Goal: Task Accomplishment & Management: Use online tool/utility

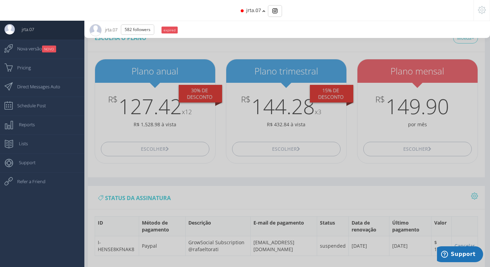
click at [262, 12] on div "jrta.07" at bounding box center [245, 10] width 387 height 21
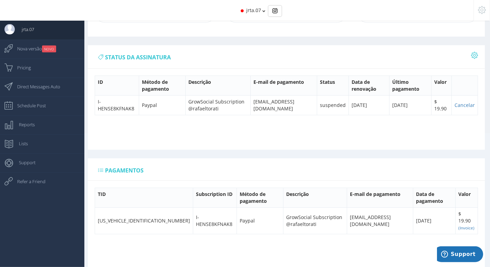
scroll to position [151, 0]
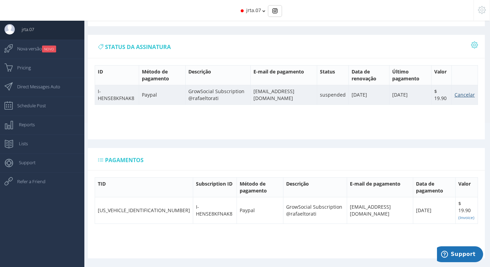
click at [465, 95] on link "Cancelar" at bounding box center [465, 94] width 20 height 7
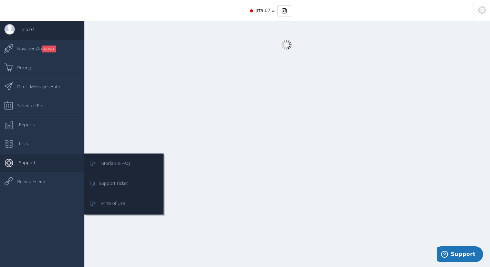
select select "359"
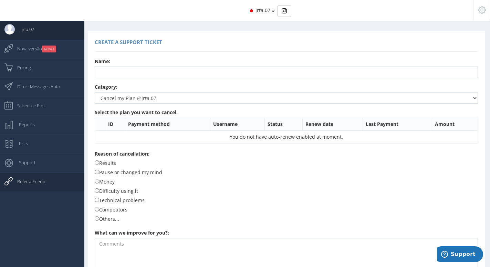
drag, startPoint x: 24, startPoint y: 180, endPoint x: 17, endPoint y: 182, distance: 7.4
click at [23, 181] on span "Refer a Friend" at bounding box center [27, 181] width 35 height 17
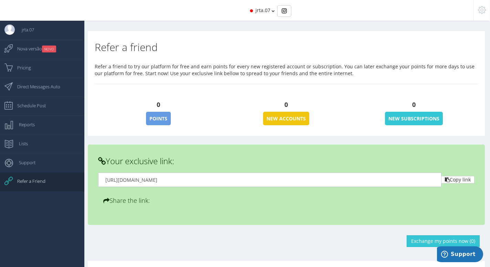
click at [485, 8] on icon at bounding box center [482, 10] width 8 height 5
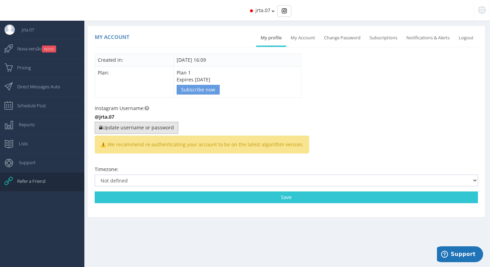
click at [172, 127] on button "Update username or password" at bounding box center [137, 128] width 84 height 12
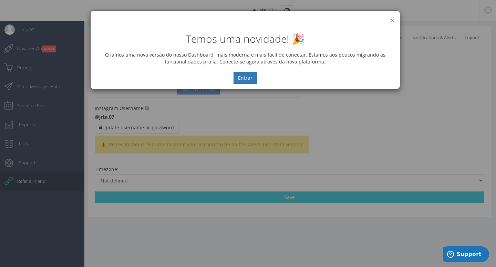
click at [392, 17] on button "×" at bounding box center [392, 20] width 5 height 9
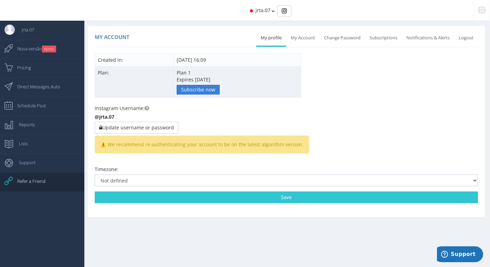
click at [190, 90] on link "Subscribe now" at bounding box center [198, 90] width 43 height 10
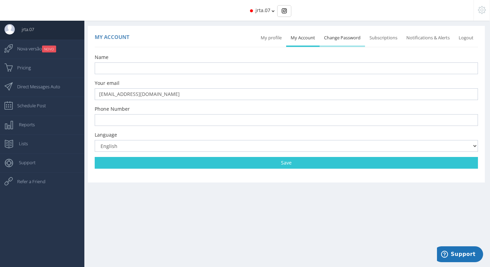
click at [341, 41] on link "Change Password" at bounding box center [342, 37] width 45 height 15
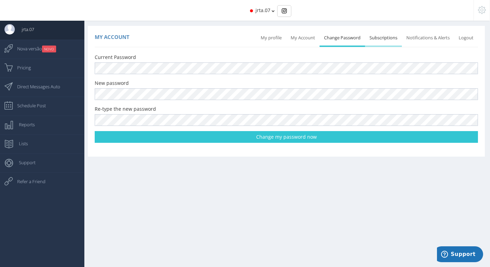
click at [381, 40] on link "Subscriptions" at bounding box center [383, 37] width 37 height 15
click at [378, 39] on link "Subscriptions" at bounding box center [383, 37] width 37 height 15
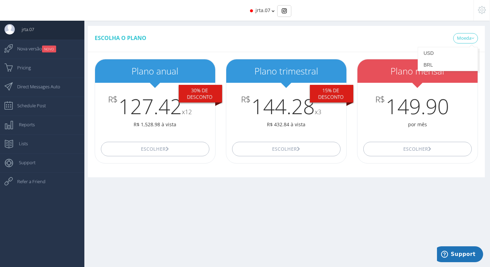
click at [484, 10] on icon at bounding box center [482, 10] width 8 height 5
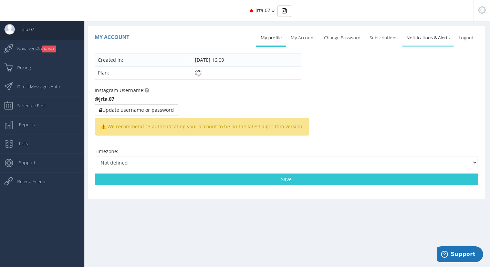
drag, startPoint x: 427, startPoint y: 37, endPoint x: 423, endPoint y: 39, distance: 4.6
click at [427, 38] on link "Notifications & Alerts" at bounding box center [428, 37] width 52 height 15
click at [144, 133] on span "⚠️ We recommend re-authenticating your account to be on the latest algorithm ve…" at bounding box center [202, 127] width 215 height 18
click at [214, 84] on form "Created in: 04/22/2019 16:09 Plan: Plan 1 06/02/2019 @jrta.07" at bounding box center [287, 119] width 384 height 132
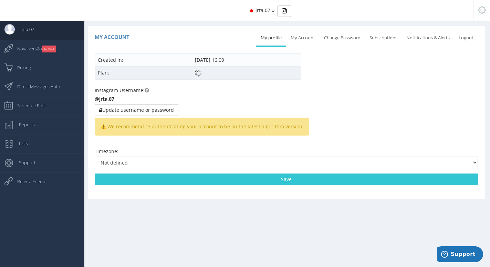
drag, startPoint x: 206, startPoint y: 69, endPoint x: 179, endPoint y: 68, distance: 26.9
click at [204, 69] on td "Plan 1 06/02/2019" at bounding box center [246, 72] width 109 height 13
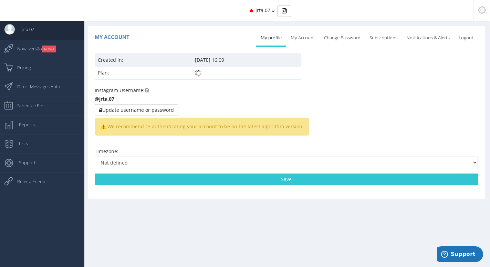
click at [178, 68] on tr "Plan: Plan 1 06/02/2019" at bounding box center [198, 72] width 206 height 13
click at [165, 62] on td "Created in:" at bounding box center [143, 59] width 97 height 13
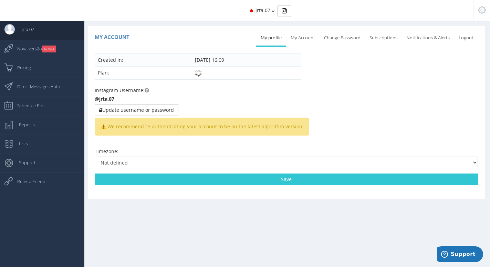
click at [147, 75] on td "Plan:" at bounding box center [143, 72] width 97 height 13
drag, startPoint x: 147, startPoint y: 94, endPoint x: 134, endPoint y: 92, distance: 13.4
click at [147, 95] on div "Instagram Username: @jrta.07 Update username or password ⚠️ We recommend re-aut…" at bounding box center [287, 115] width 384 height 56
click at [146, 90] on icon at bounding box center [147, 90] width 4 height 5
click at [115, 99] on div "Instagram Username: @jrta.07 Update username or password ⚠️ We recommend re-aut…" at bounding box center [287, 115] width 384 height 56
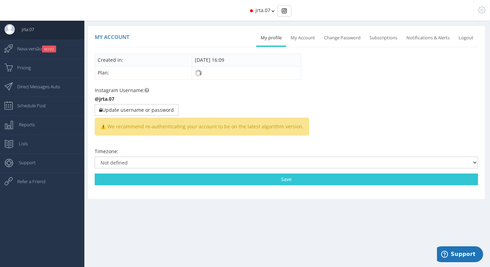
click at [112, 99] on b "@jrta.07" at bounding box center [105, 98] width 20 height 7
click at [140, 100] on div "Instagram Username: @jrta.07 Update username or password ⚠️ We recommend re-aut…" at bounding box center [287, 115] width 384 height 56
select select "Chile/EasterIsland"
click option "(GMT-06:00) Easter Island" at bounding box center [0, 0] width 0 height 0
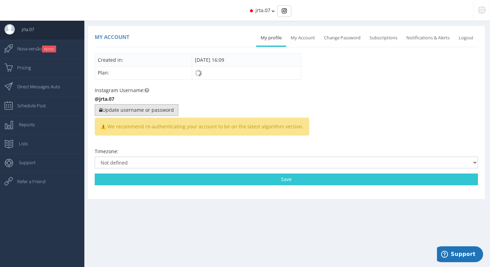
click at [150, 107] on button "Update username or password" at bounding box center [137, 110] width 84 height 12
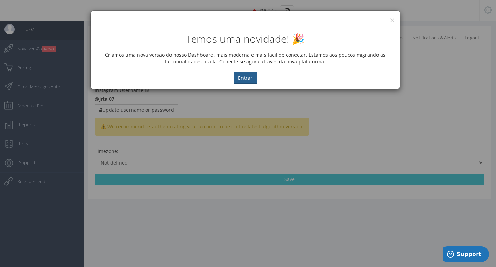
click at [246, 80] on button "Entrar" at bounding box center [245, 78] width 23 height 12
click at [242, 77] on button "Entrar" at bounding box center [245, 78] width 23 height 12
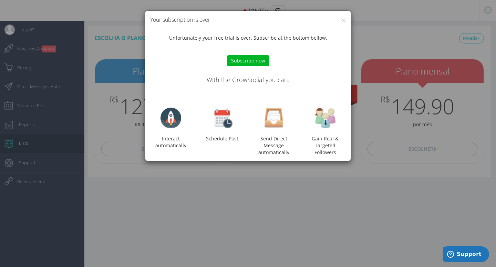
click at [275, 127] on img at bounding box center [274, 118] width 21 height 21
drag, startPoint x: 311, startPoint y: 126, endPoint x: 315, endPoint y: 124, distance: 4.4
click at [311, 126] on div "Interact automatically Schedule Post Send Direct Message automatically Gain Rea…" at bounding box center [248, 132] width 206 height 48
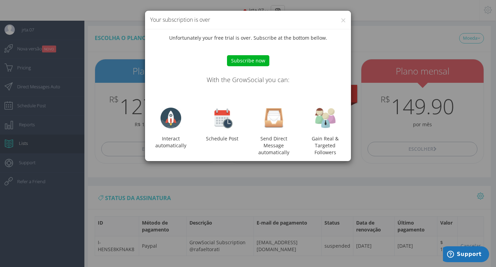
click at [324, 123] on img at bounding box center [325, 118] width 21 height 21
click at [325, 123] on img at bounding box center [325, 118] width 21 height 21
click at [238, 65] on button "Subscribe now" at bounding box center [248, 60] width 42 height 11
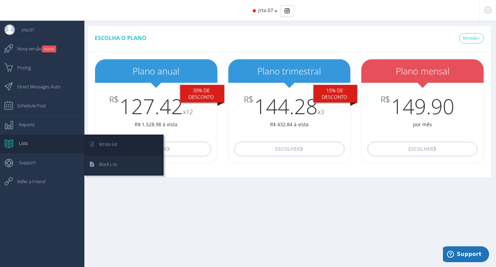
click at [103, 163] on span "Black List" at bounding box center [104, 163] width 25 height 17
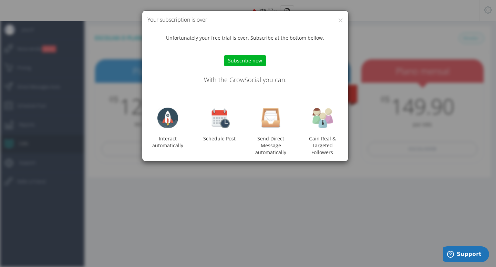
click at [312, 142] on div "Gain Real & Targeted Followers" at bounding box center [323, 145] width 52 height 21
drag, startPoint x: 320, startPoint y: 133, endPoint x: 323, endPoint y: 111, distance: 22.6
click at [321, 131] on div "Interact automatically Schedule Post Send Direct Message automatically Gain Rea…" at bounding box center [245, 132] width 206 height 48
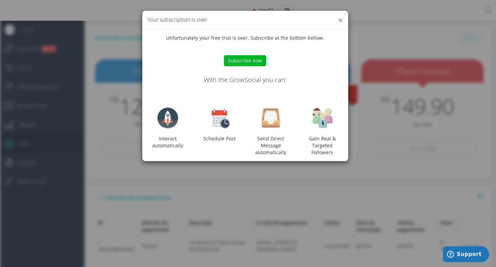
click at [339, 19] on div "× Your subscription is over" at bounding box center [245, 20] width 206 height 19
click at [341, 19] on button "×" at bounding box center [340, 20] width 5 height 9
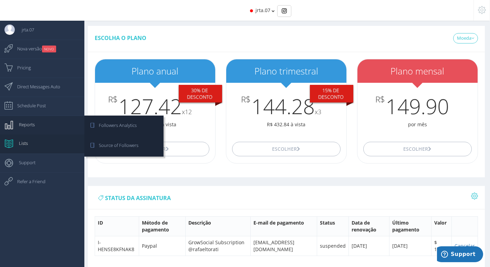
click at [38, 123] on link "Reports" at bounding box center [42, 124] width 84 height 19
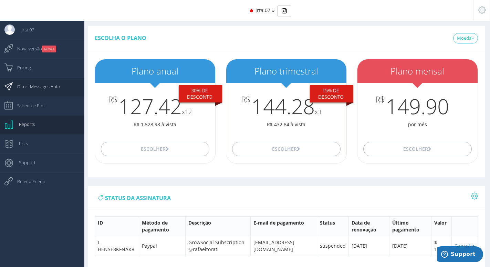
click at [52, 86] on span "Direct Messages Auto" at bounding box center [35, 86] width 50 height 17
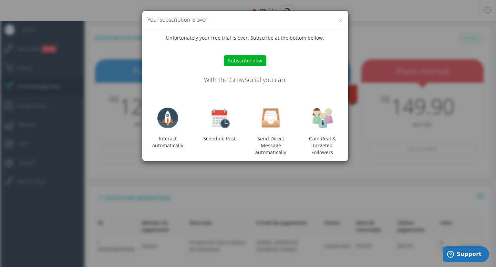
drag, startPoint x: 443, startPoint y: 192, endPoint x: 405, endPoint y: 142, distance: 62.3
click at [442, 191] on div "× Your subscription is over Unfortunately your free trial is over. Subscribe at…" at bounding box center [248, 133] width 496 height 267
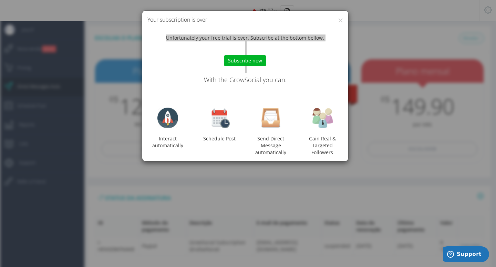
click at [396, 42] on div "× Your subscription is over Unfortunately your free trial is over. Subscribe at…" at bounding box center [248, 133] width 496 height 267
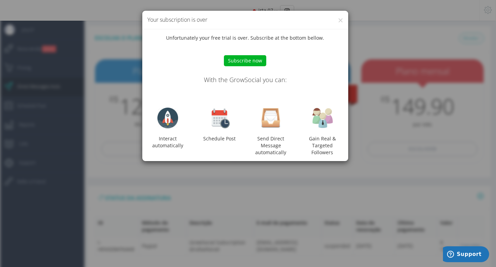
click at [344, 10] on div "× Your subscription is over Unfortunately your free trial is over. Subscribe at…" at bounding box center [248, 133] width 496 height 267
click at [271, 136] on div "Send Direct Message automatically" at bounding box center [271, 132] width 52 height 48
click at [272, 133] on div "Send Direct Message automatically" at bounding box center [271, 132] width 52 height 48
click at [271, 121] on img at bounding box center [271, 118] width 21 height 21
click at [340, 23] on button "×" at bounding box center [340, 20] width 5 height 9
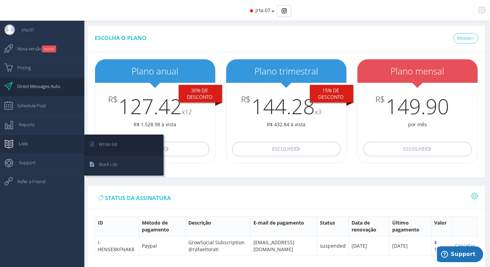
click at [104, 166] on span "Black List" at bounding box center [104, 163] width 25 height 17
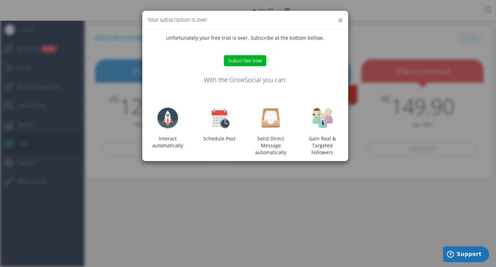
drag, startPoint x: 344, startPoint y: 20, endPoint x: 340, endPoint y: 19, distance: 3.6
click at [342, 20] on div "× Your subscription is over" at bounding box center [245, 20] width 206 height 19
click at [340, 18] on button "×" at bounding box center [340, 20] width 5 height 9
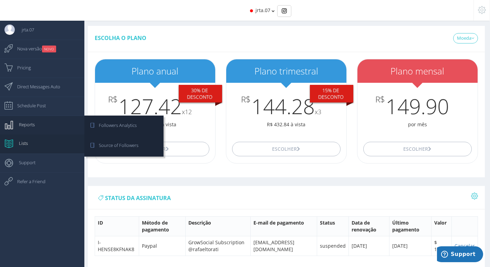
click at [16, 125] on span "Reports" at bounding box center [23, 124] width 23 height 17
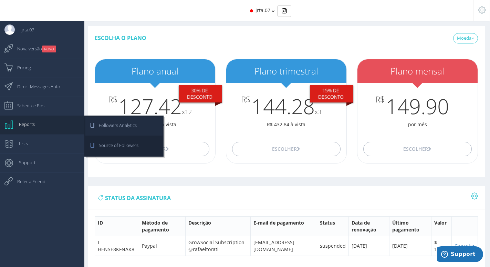
click at [113, 126] on span "Followers Analytics" at bounding box center [114, 124] width 45 height 17
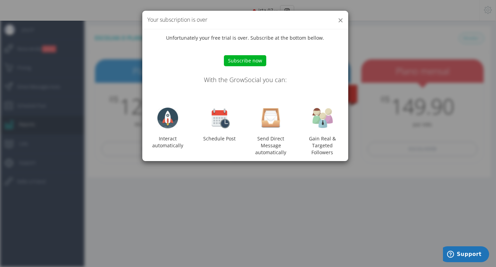
click at [340, 17] on button "×" at bounding box center [340, 20] width 5 height 9
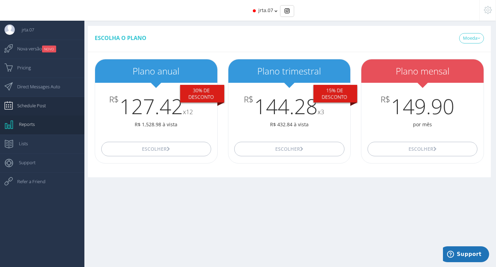
click at [26, 108] on span "Schedule Post" at bounding box center [28, 105] width 36 height 17
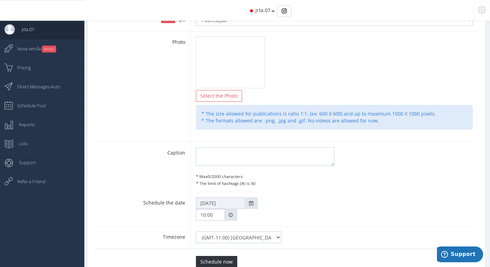
scroll to position [147, 0]
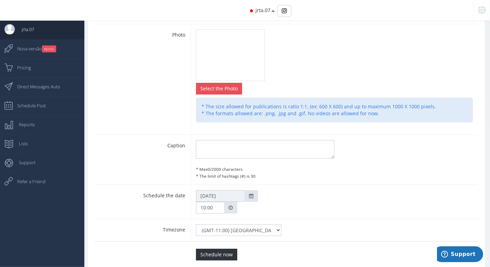
click at [223, 92] on input "file" at bounding box center [218, 88] width 45 height 11
type input "C:\fakepath\he.jpg"
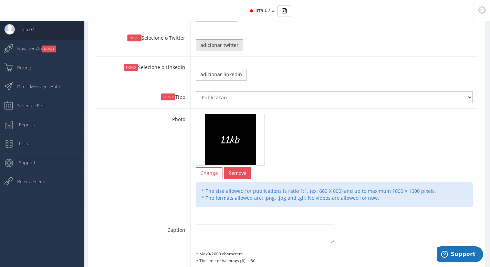
scroll to position [0, 0]
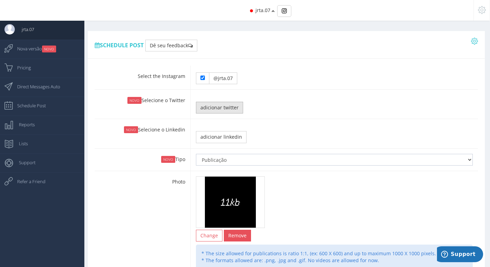
click at [225, 110] on link "adicionar twitter" at bounding box center [219, 108] width 47 height 12
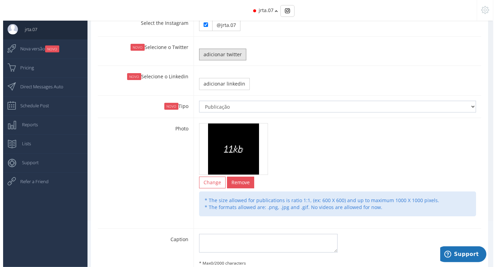
scroll to position [168, 0]
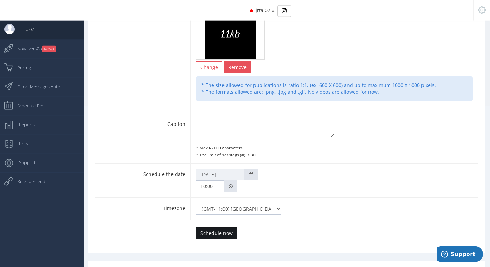
click at [219, 232] on input "Schedule now" at bounding box center [216, 233] width 41 height 12
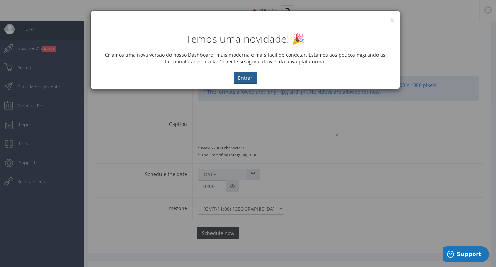
click at [256, 75] on div "Temos uma novidade! 🎉 Criamos uma nova versão do nosso Dashboard, mais moderna …" at bounding box center [245, 58] width 299 height 51
click at [254, 75] on button "Entrar" at bounding box center [245, 78] width 23 height 12
